Goal: Task Accomplishment & Management: Complete application form

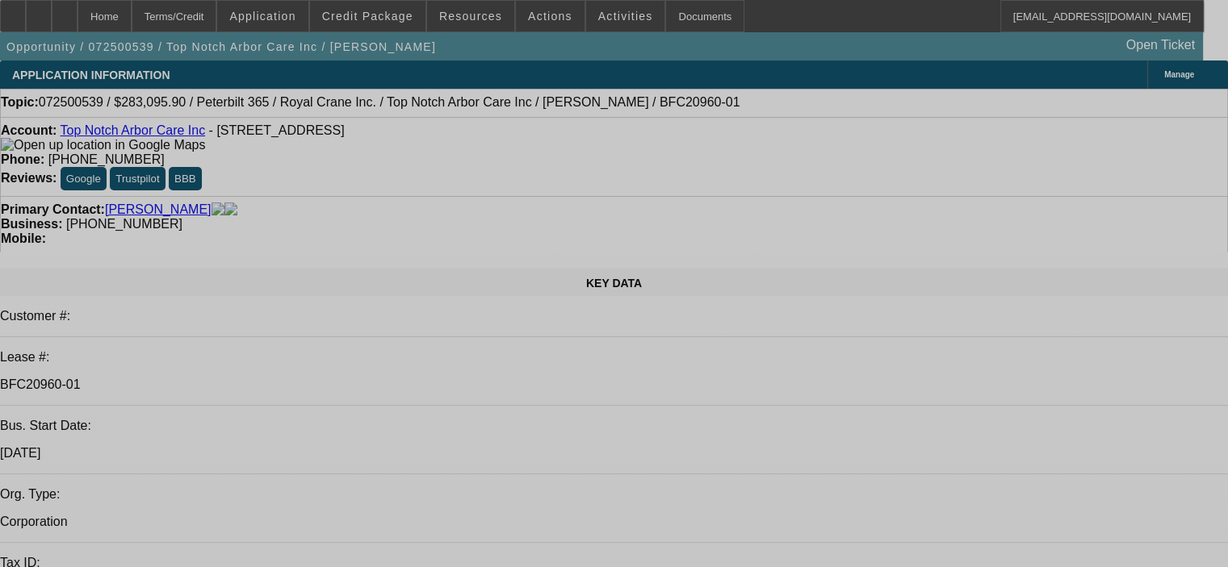
select select "0"
select select "2"
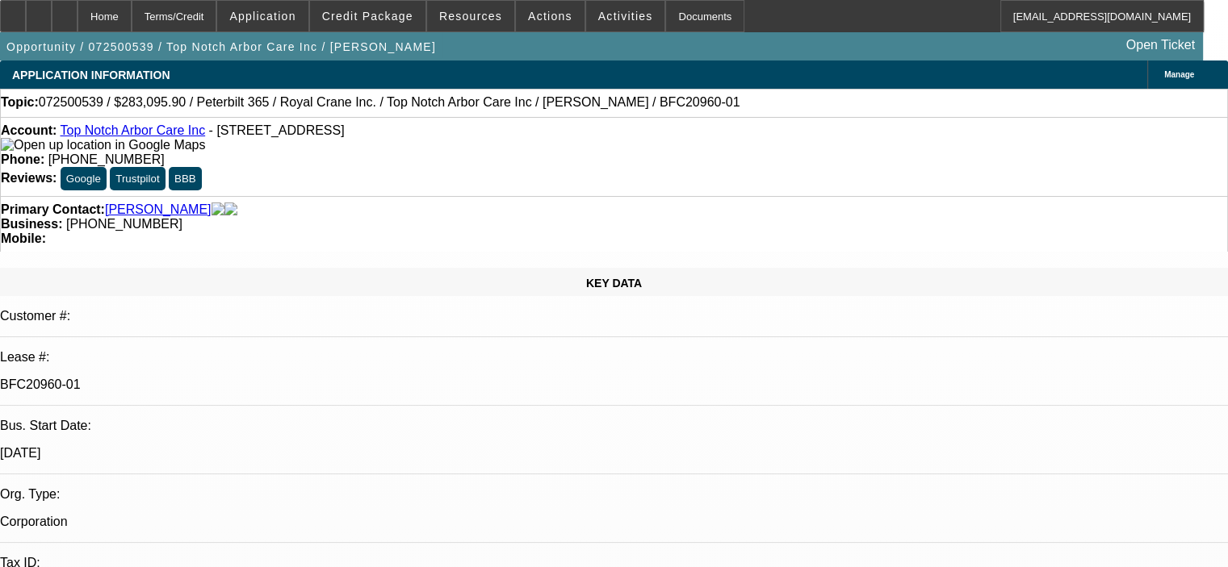
select select "2"
select select "0"
select select "6"
select select "0.15"
select select "2"
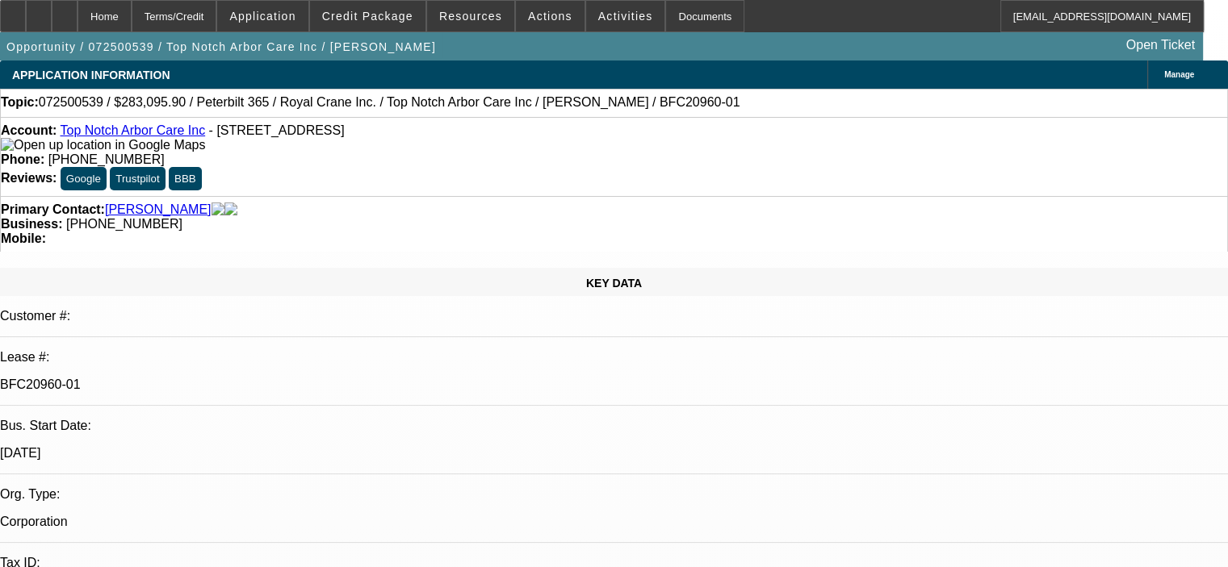
select select "2"
select select "0"
select select "6"
select select "0.15"
select select "2"
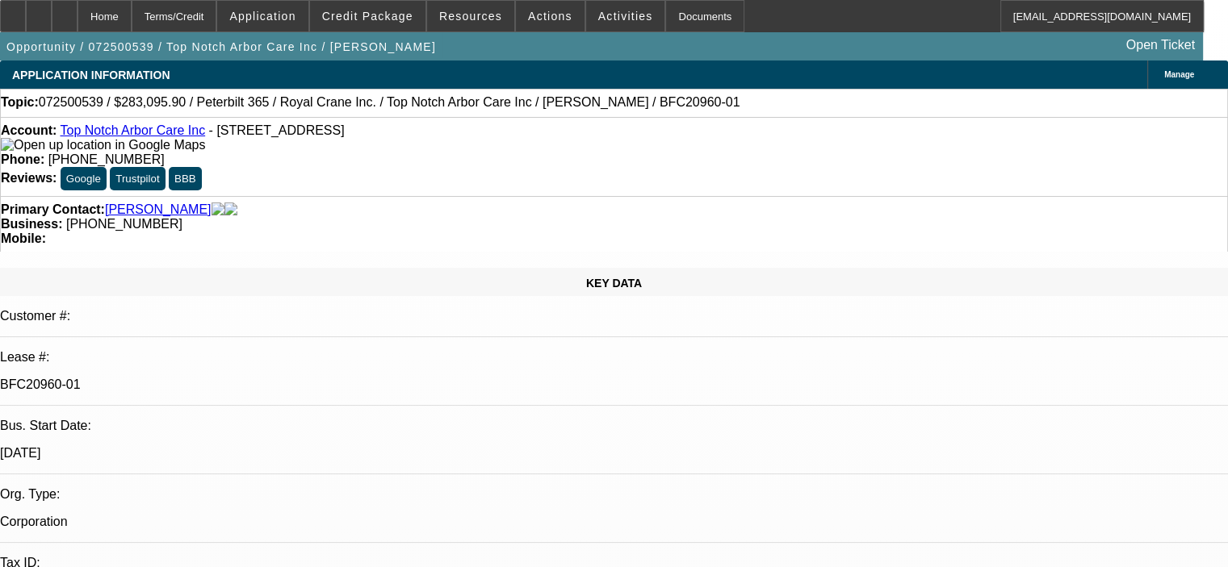
select select "2"
select select "0"
select select "6"
select select "0.15"
select select "2"
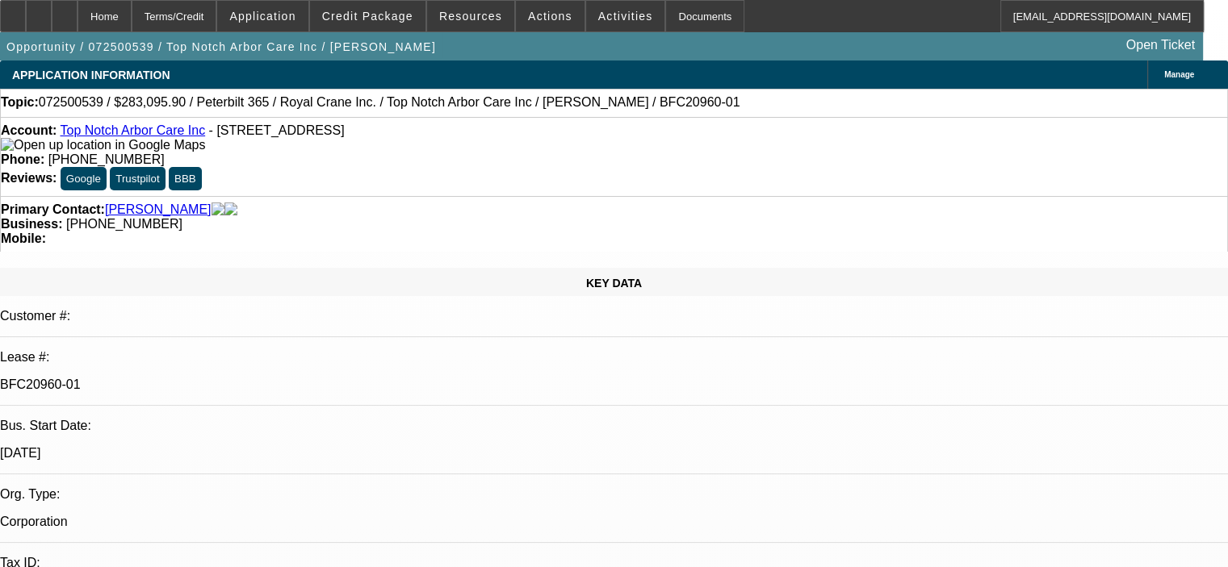
select select "2"
select select "0"
select select "6"
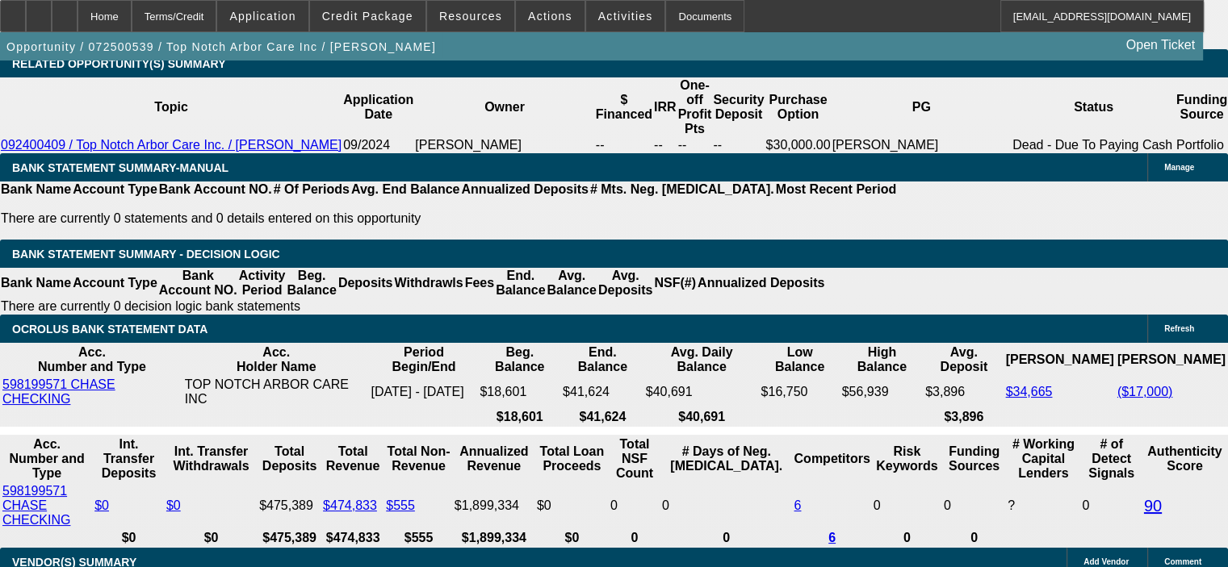
scroll to position [2631, 0]
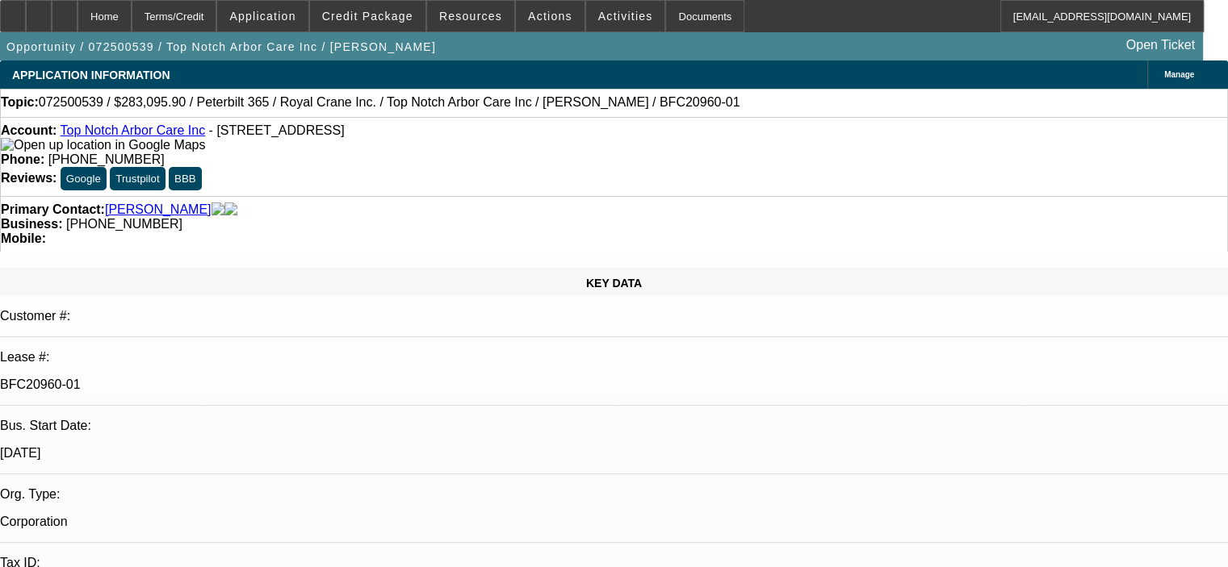
select select "0"
select select "2"
select select "0"
select select "6"
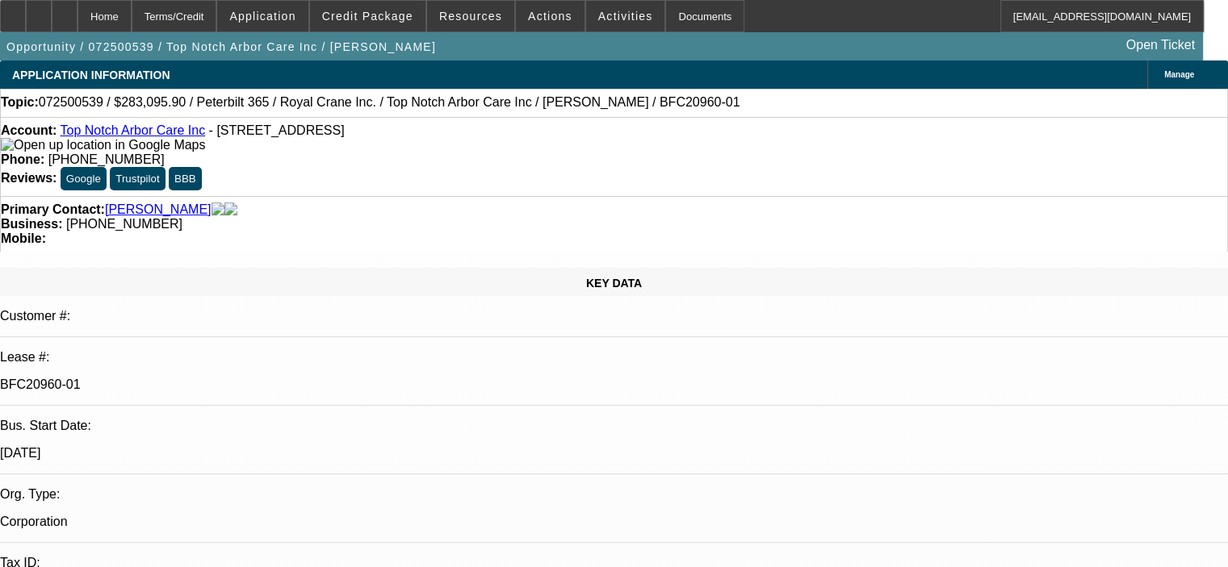
select select "0.15"
select select "2"
select select "0"
select select "6"
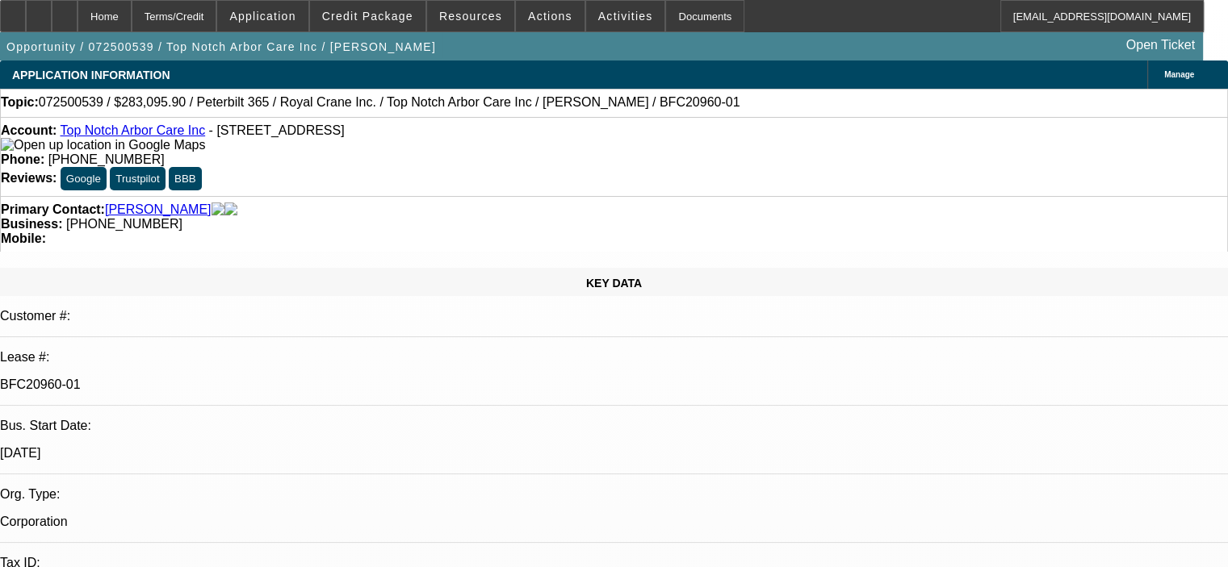
select select "0.15"
select select "2"
select select "0"
select select "6"
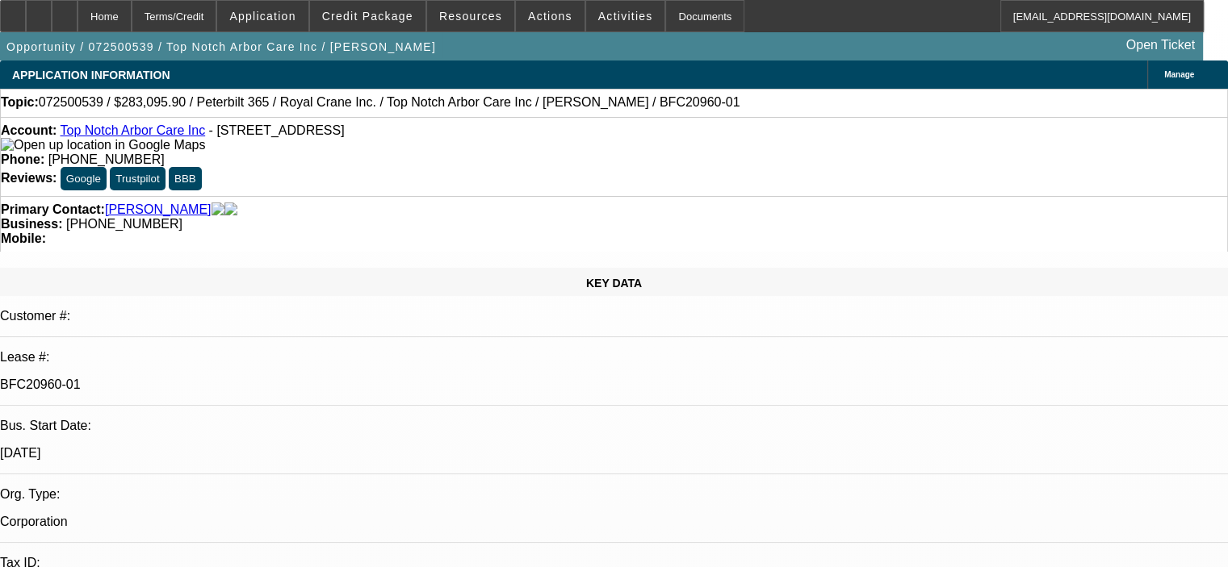
select select "0.15"
select select "2"
select select "0"
select select "6"
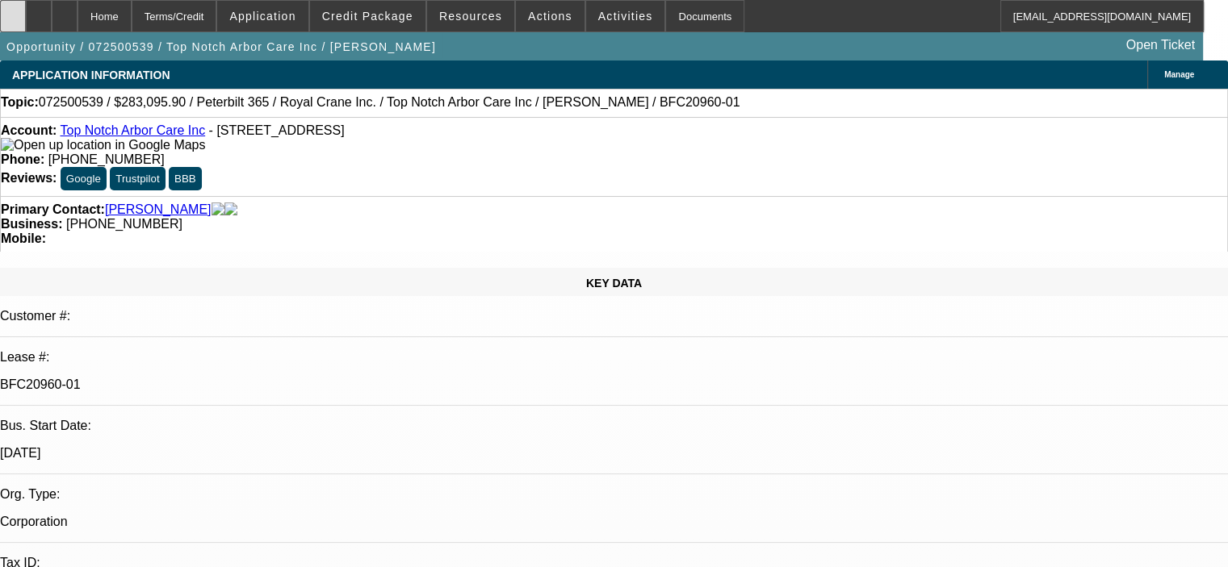
click at [13, 10] on icon at bounding box center [13, 10] width 0 height 0
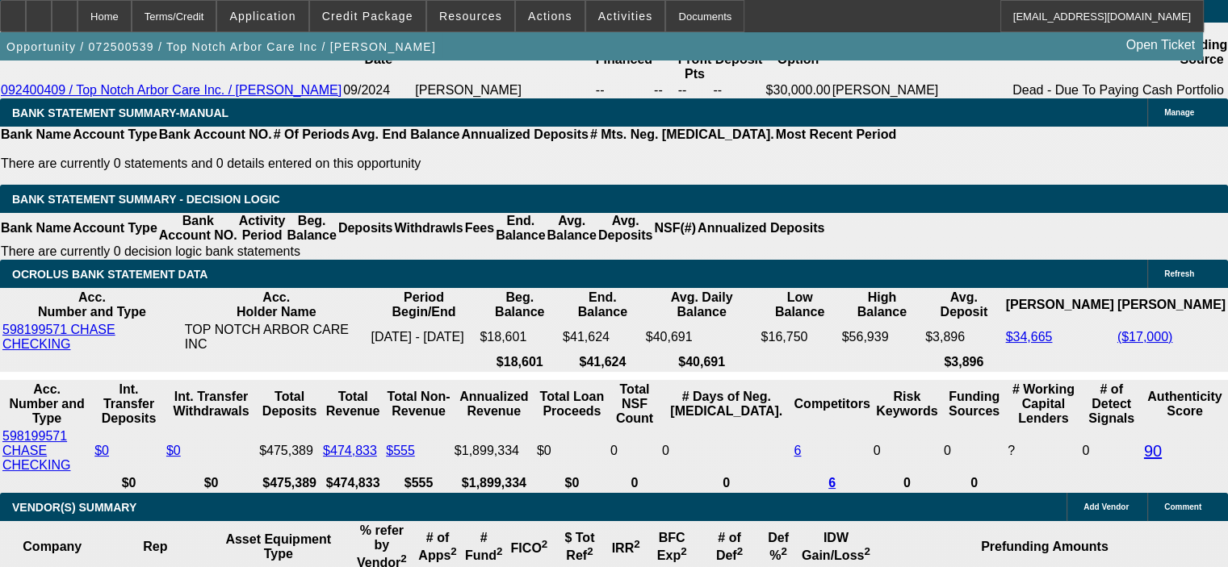
scroll to position [2825, 0]
